Goal: Transaction & Acquisition: Purchase product/service

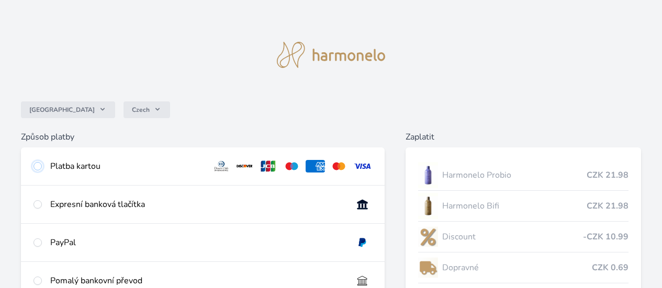
click at [42, 166] on input "radio" at bounding box center [37, 166] width 8 height 8
radio input "true"
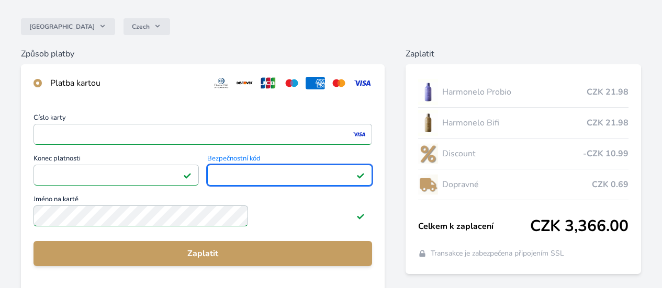
scroll to position [105, 0]
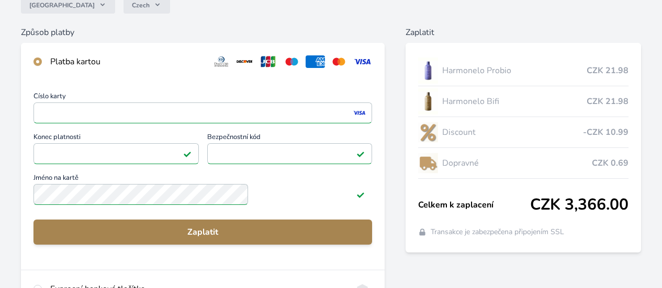
click at [246, 238] on span "Zaplatit" at bounding box center [203, 232] width 322 height 13
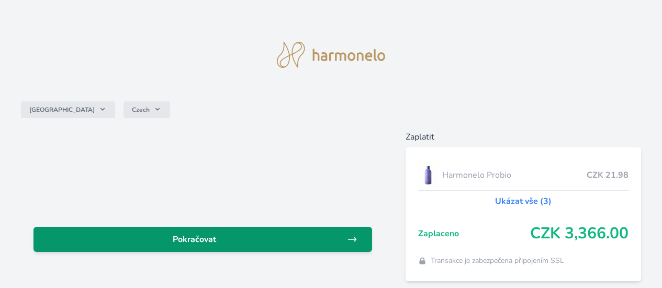
click at [286, 234] on span "Pokračovat" at bounding box center [194, 239] width 305 height 13
